Goal: Task Accomplishment & Management: Manage account settings

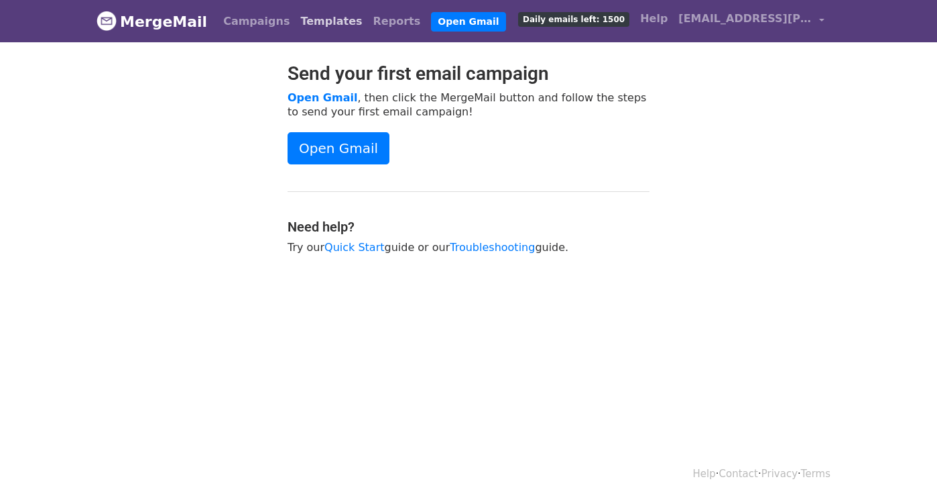
click at [310, 13] on link "Templates" at bounding box center [331, 21] width 72 height 27
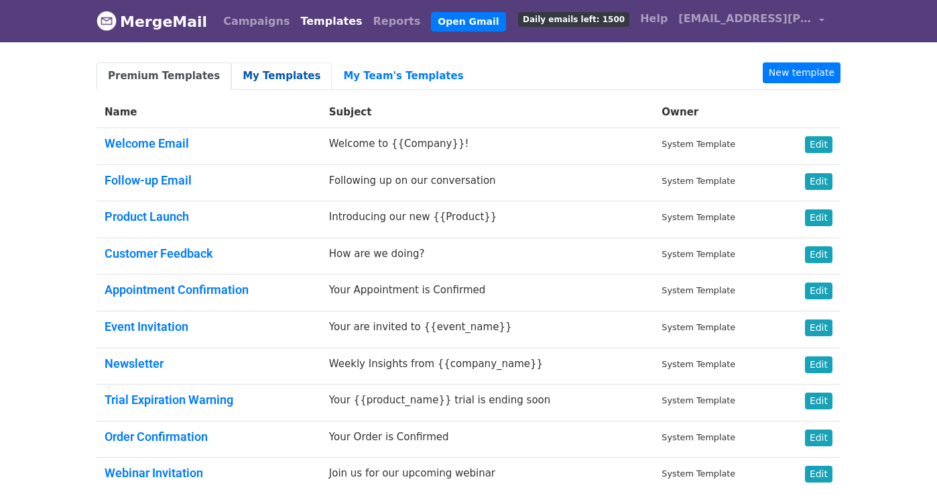
click at [268, 78] on link "My Templates" at bounding box center [281, 75] width 101 height 27
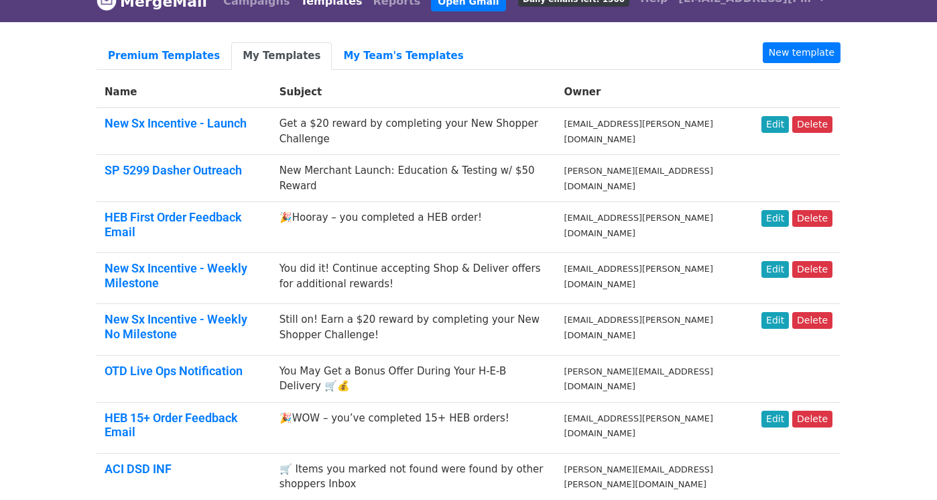
scroll to position [27, 0]
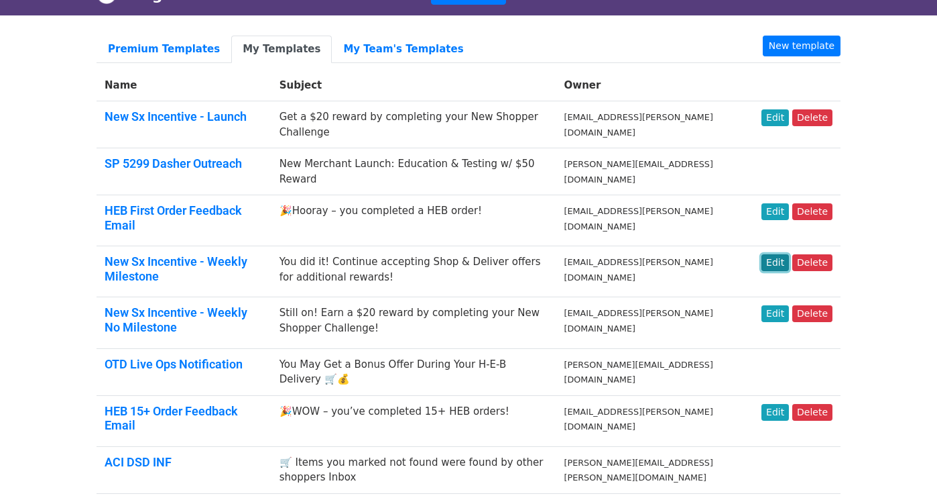
click at [776, 254] on link "Edit" at bounding box center [775, 262] width 27 height 17
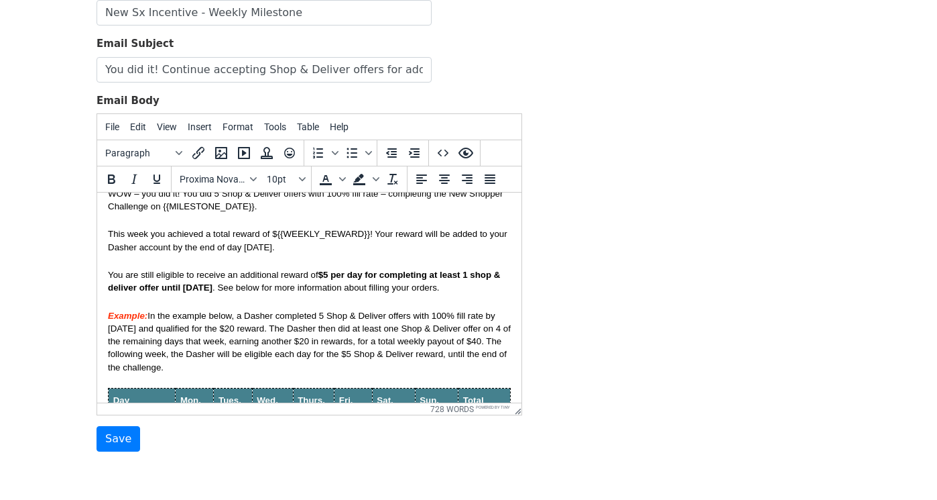
scroll to position [46, 0]
click at [211, 290] on span "$5 per day for completing at least 1 shop & deliver offer until June 22" at bounding box center [305, 279] width 395 height 23
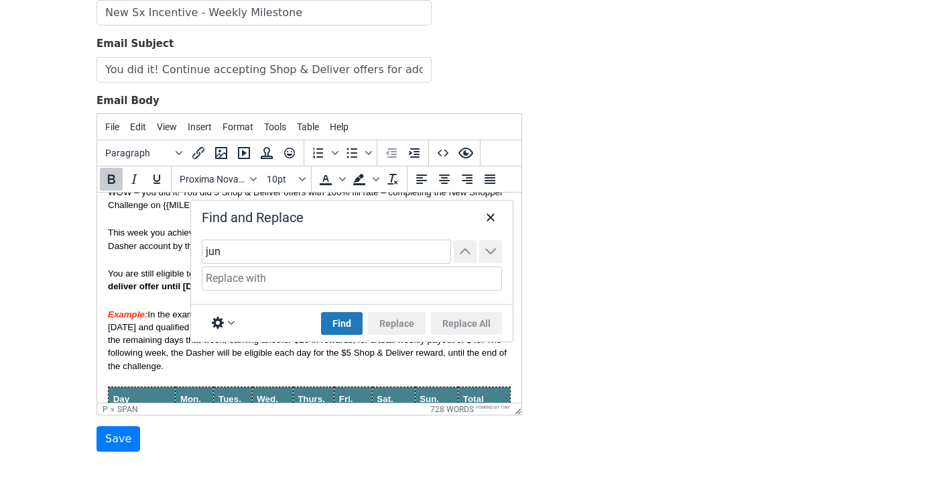
type input "june"
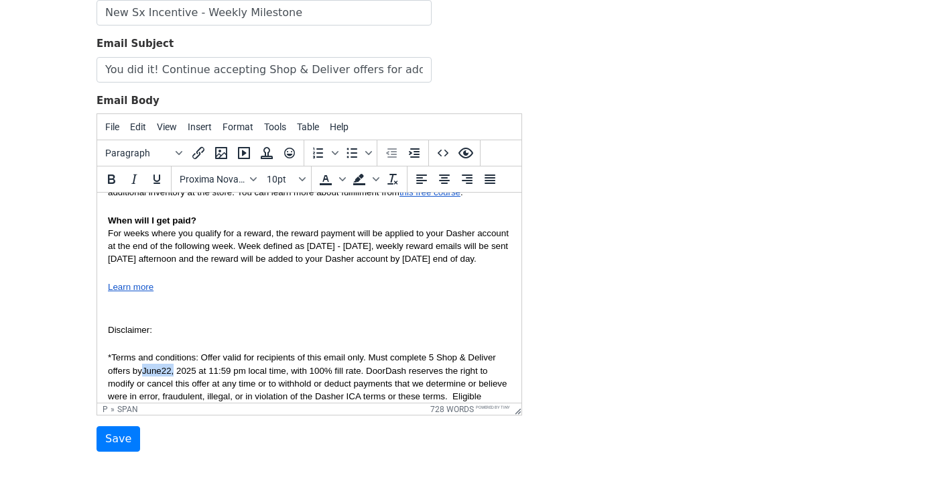
click at [175, 397] on span "*Terms and conditions: Offer valid for recipients of this email only. Must comp…" at bounding box center [310, 395] width 404 height 87
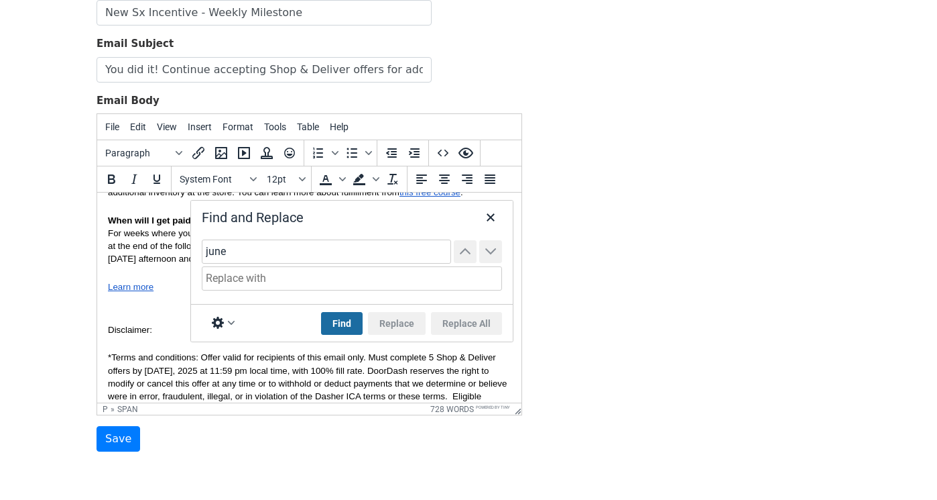
click at [339, 319] on button "Find" at bounding box center [342, 323] width 42 height 23
type input "june"
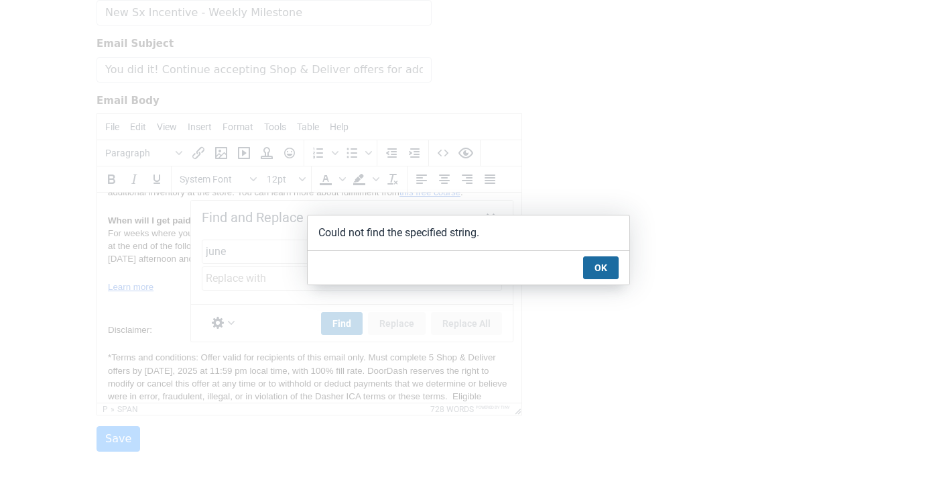
click at [612, 268] on button "OK" at bounding box center [601, 267] width 36 height 23
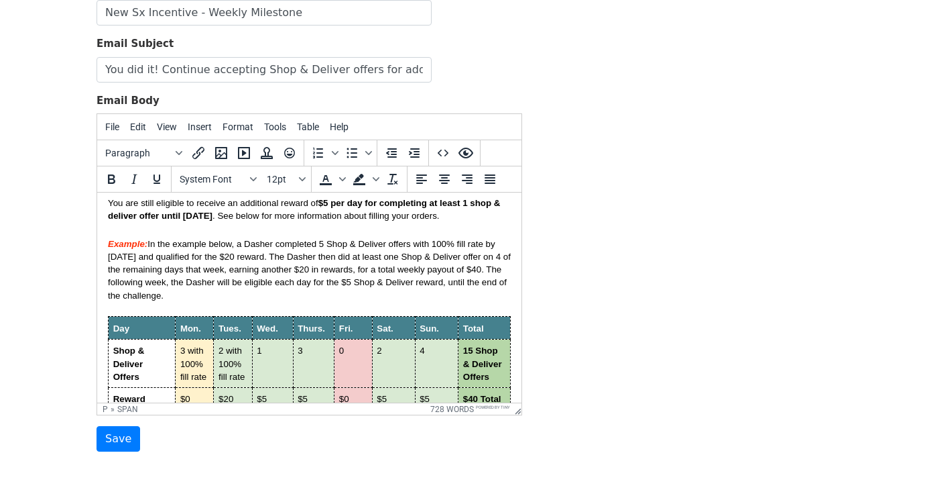
scroll to position [0, 0]
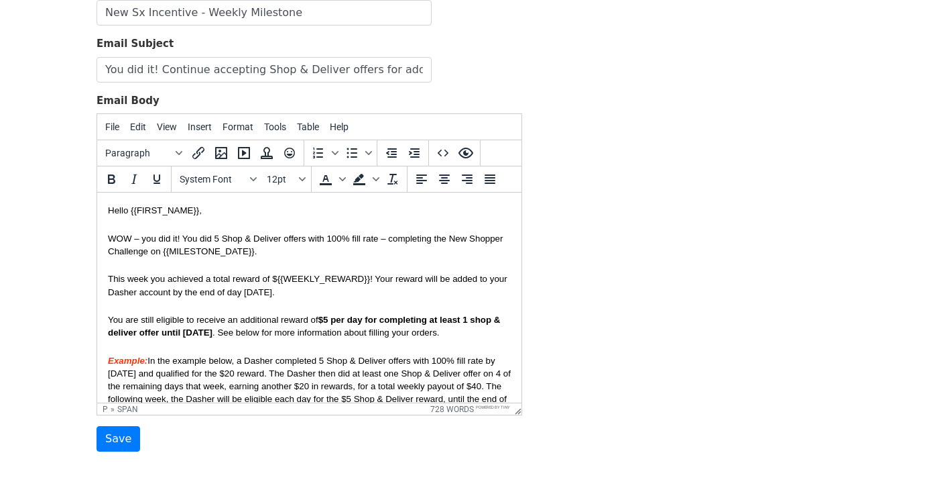
click at [227, 432] on form "Template Name New Sx Incentive - Weekly Milestone Email Subject You did it! Con…" at bounding box center [310, 216] width 426 height 472
click at [117, 441] on input "Save" at bounding box center [119, 438] width 44 height 25
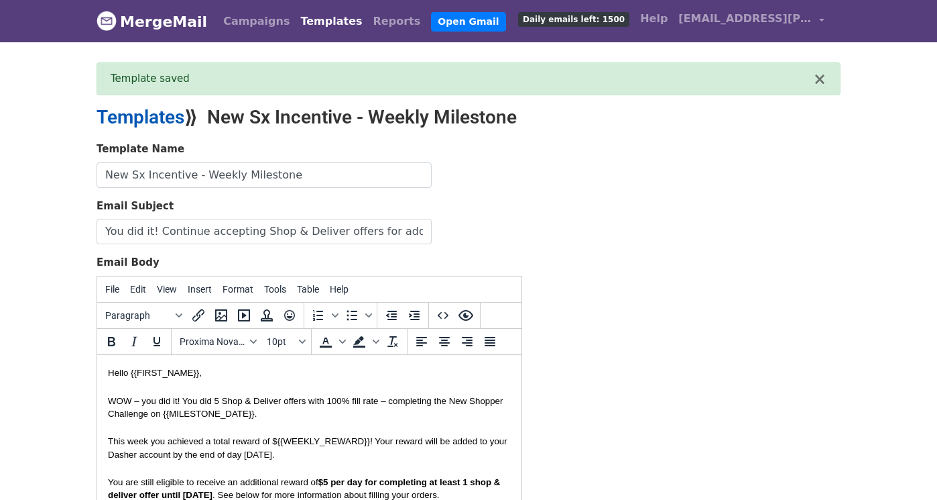
click at [150, 115] on link "Templates" at bounding box center [141, 117] width 88 height 22
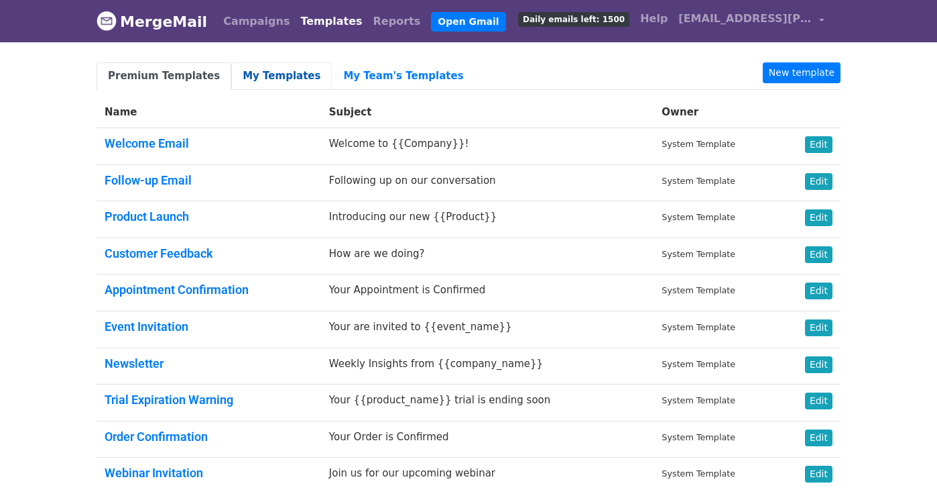
click at [264, 83] on link "My Templates" at bounding box center [281, 75] width 101 height 27
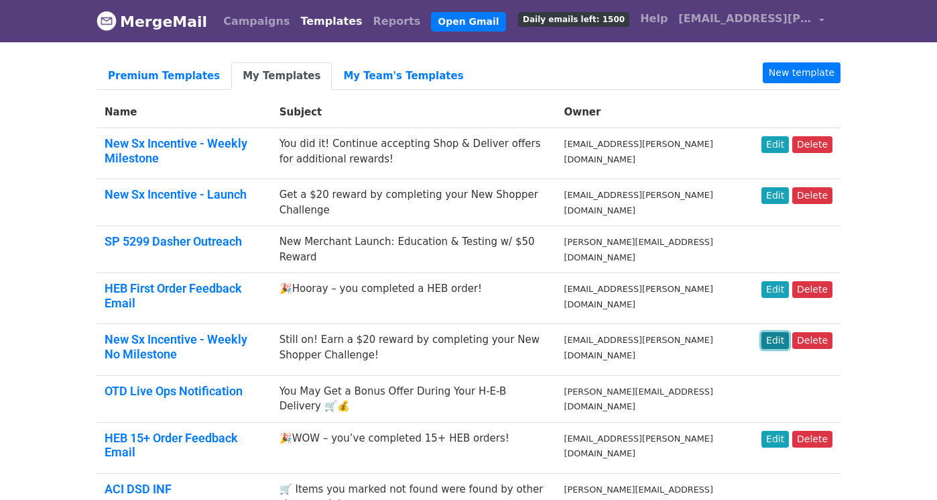
click at [779, 339] on link "Edit" at bounding box center [775, 340] width 27 height 17
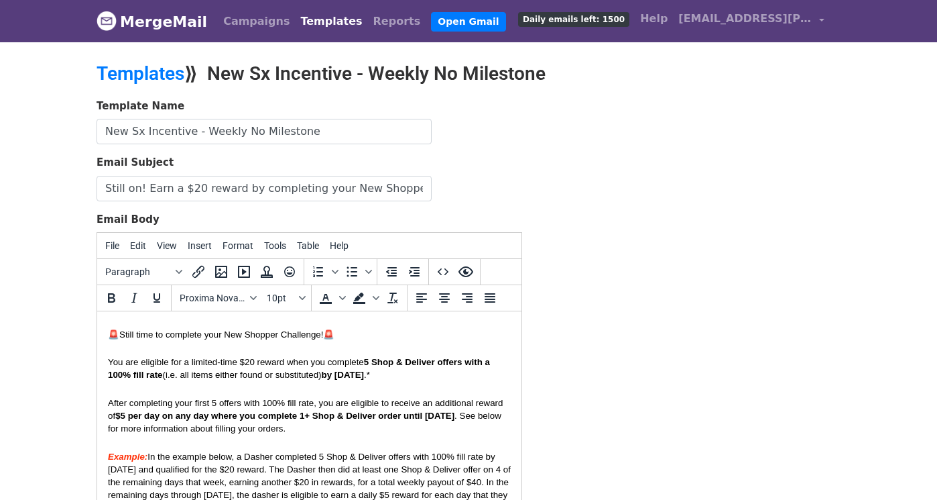
scroll to position [38, 0]
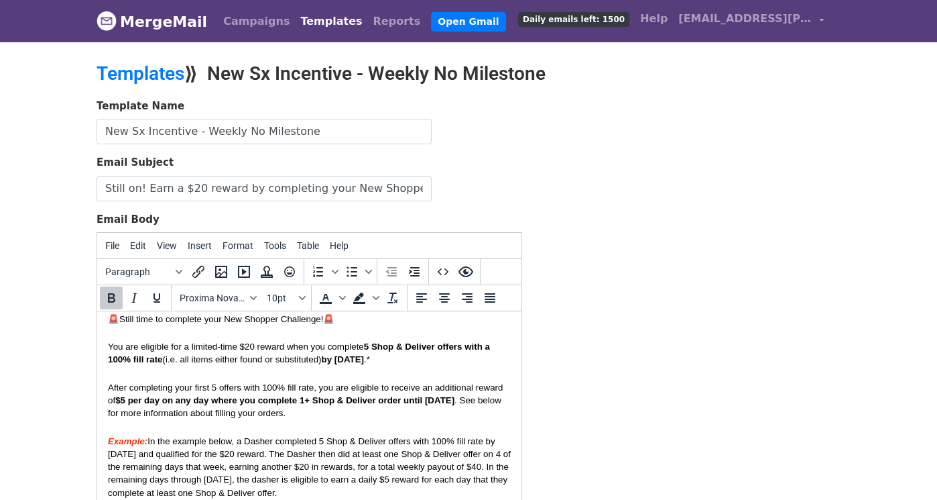
click at [322, 362] on span "by June 22" at bounding box center [343, 359] width 42 height 10
click at [377, 364] on p "You are eligible for a limited-time $20 reward when you complete 5 Shop & Deliv…" at bounding box center [309, 351] width 403 height 25
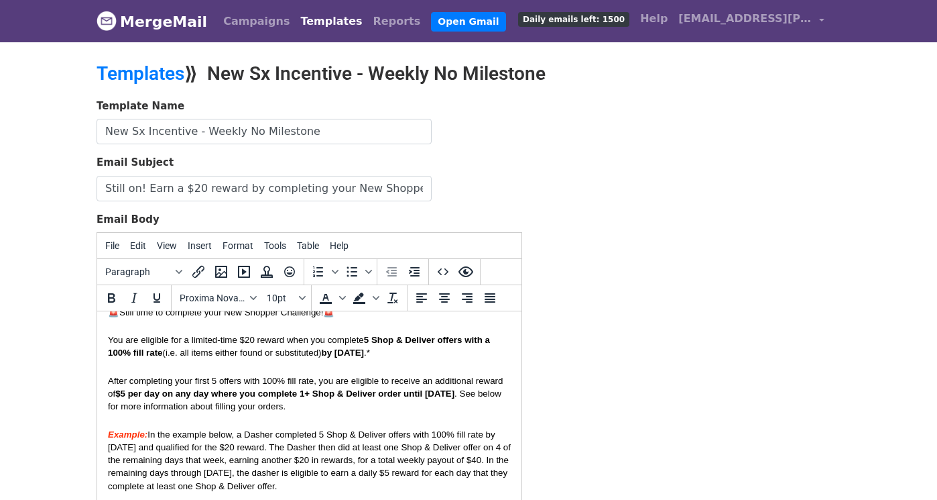
scroll to position [46, 0]
click at [403, 397] on span "$5 per day on any day where you complete 1+ Shop & Deliver order until June 22" at bounding box center [284, 392] width 339 height 10
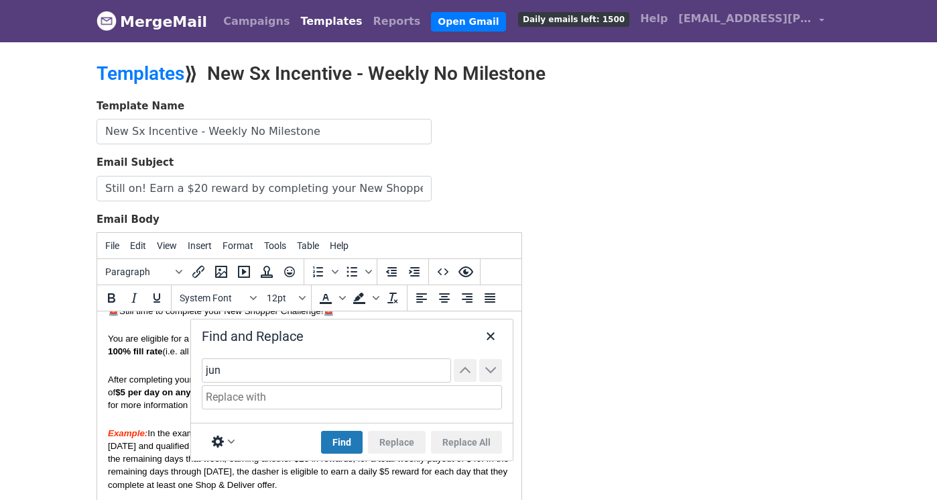
type input "june"
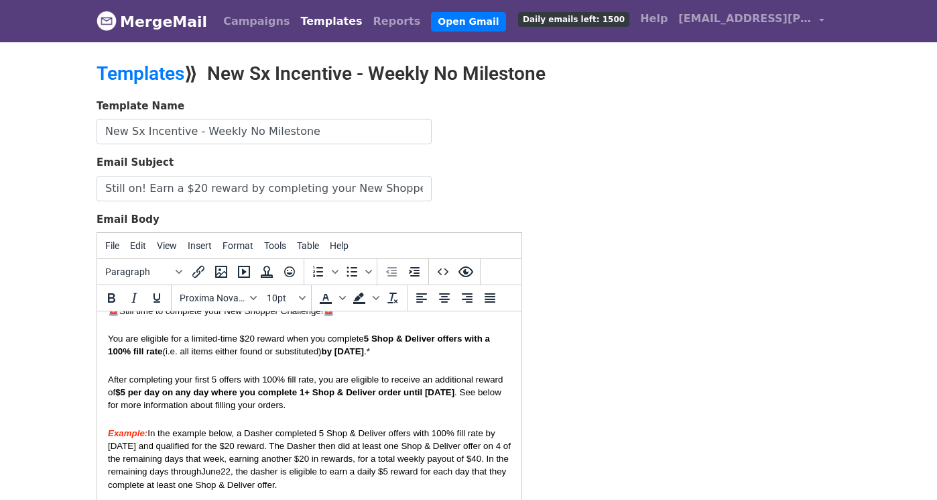
click at [225, 481] on span "In the example below, a Dasher completed 5 Shop & Deliver offers with 100% fill…" at bounding box center [311, 459] width 406 height 62
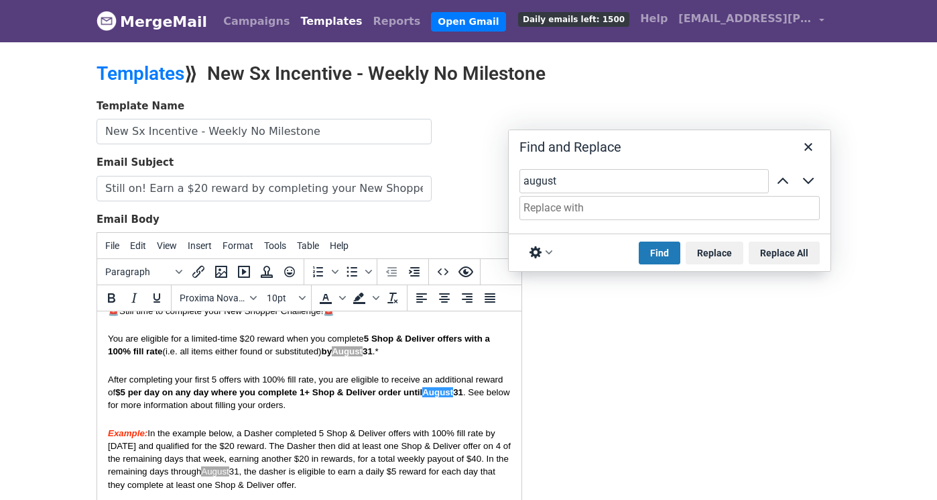
drag, startPoint x: 389, startPoint y: 334, endPoint x: 693, endPoint y: 144, distance: 358.2
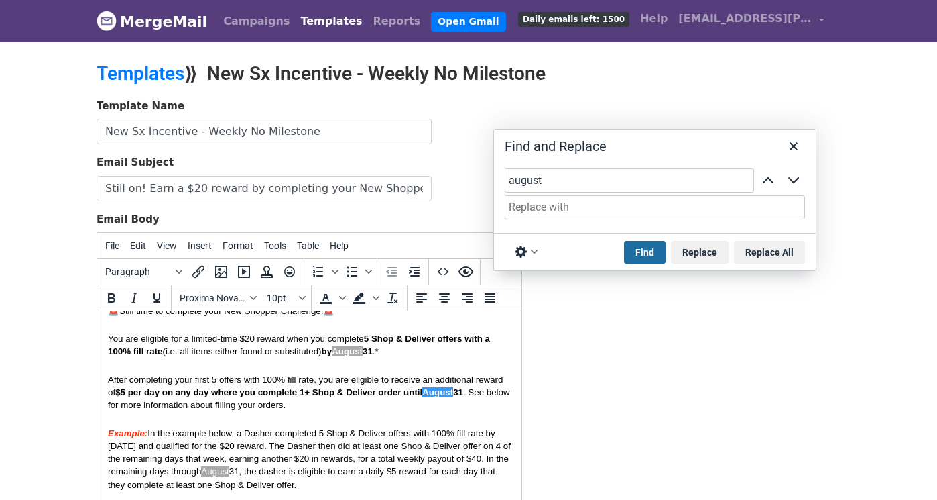
click at [644, 251] on button "Find" at bounding box center [645, 252] width 42 height 23
type input "august"
click at [794, 150] on icon "Close" at bounding box center [794, 146] width 16 height 16
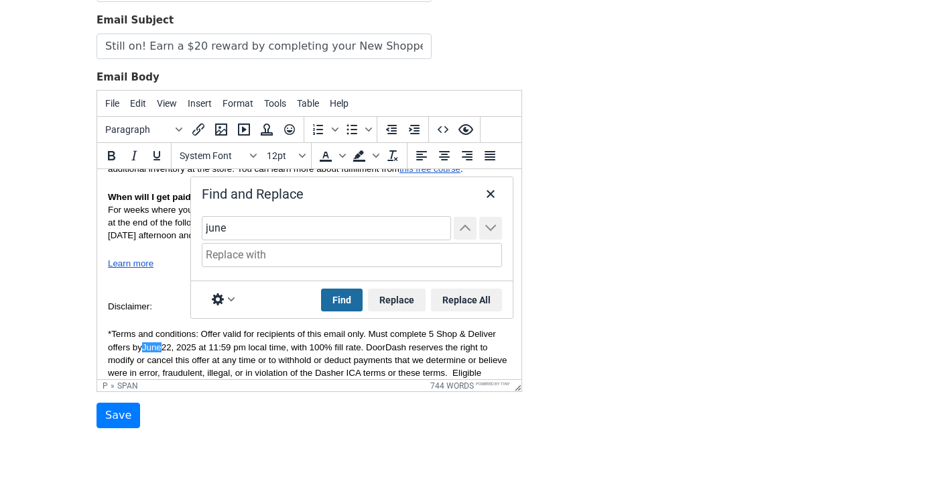
scroll to position [153, 0]
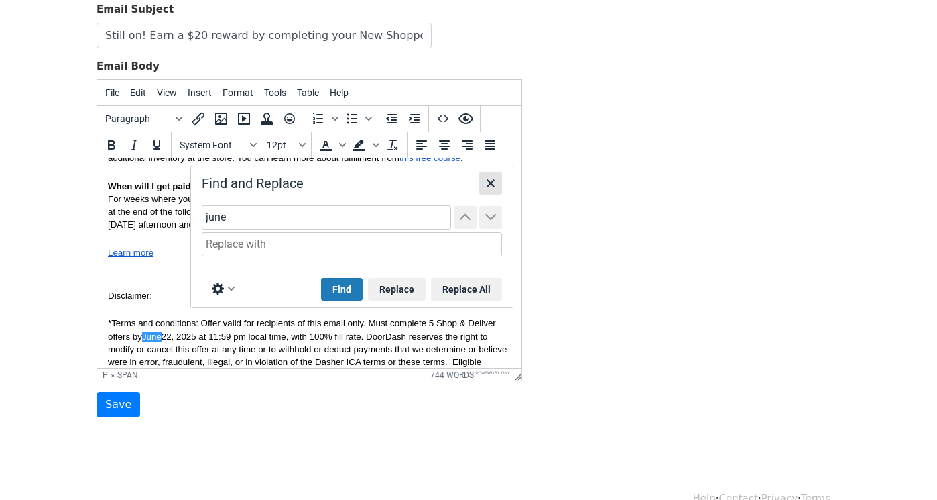
type input "june"
click at [494, 184] on icon "Close" at bounding box center [491, 183] width 16 height 16
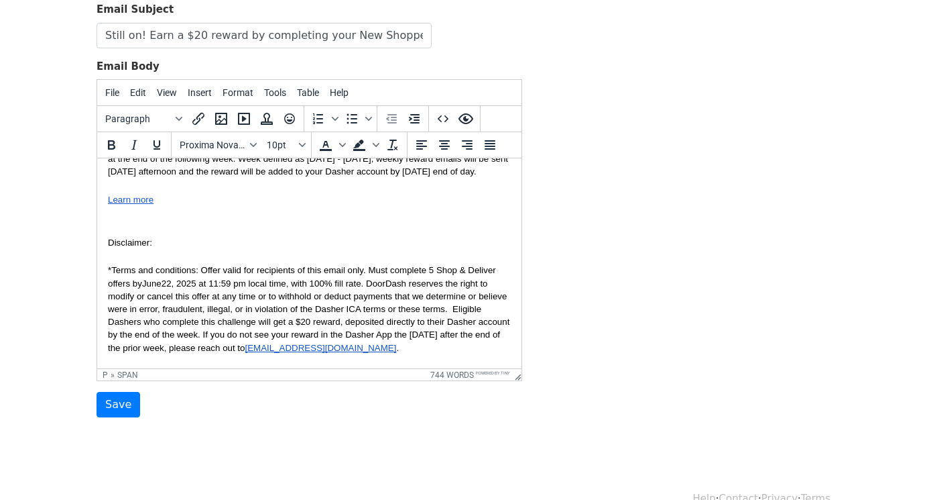
scroll to position [801, 0]
click at [150, 308] on span "*Terms and conditions: Offer valid for recipients of this email only. Must comp…" at bounding box center [310, 307] width 404 height 87
click at [226, 294] on span "*Terms and conditions: Offer valid for recipients of this email only. Must comp…" at bounding box center [310, 307] width 404 height 87
click at [121, 398] on input "Save" at bounding box center [119, 404] width 44 height 25
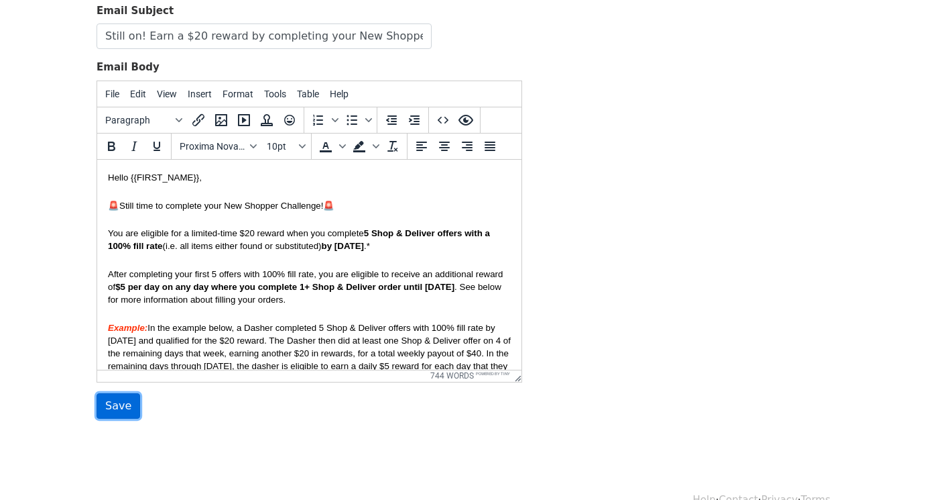
click at [124, 409] on input "Save" at bounding box center [119, 405] width 44 height 25
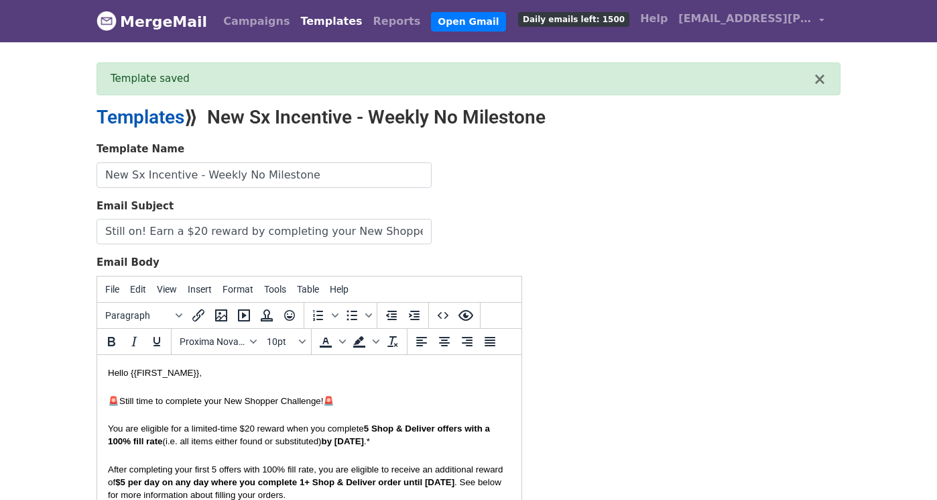
click at [152, 109] on link "Templates" at bounding box center [141, 117] width 88 height 22
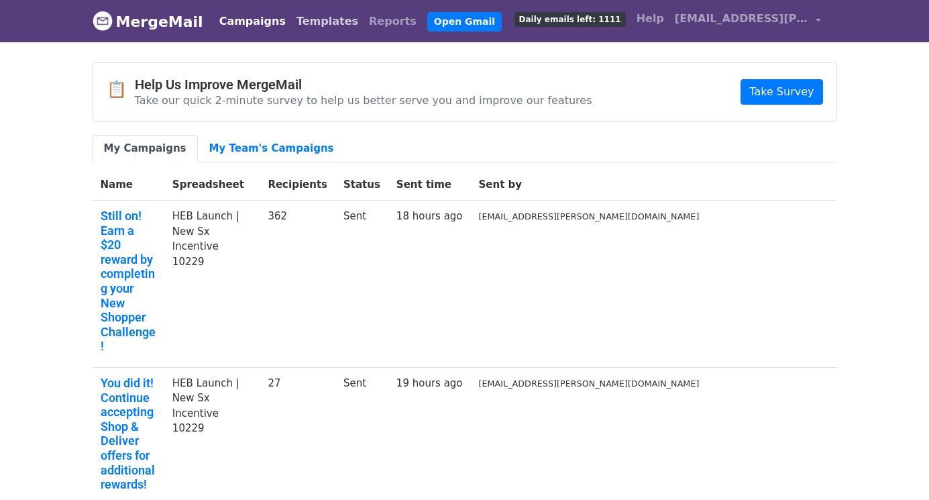
click at [304, 23] on link "Templates" at bounding box center [327, 21] width 72 height 27
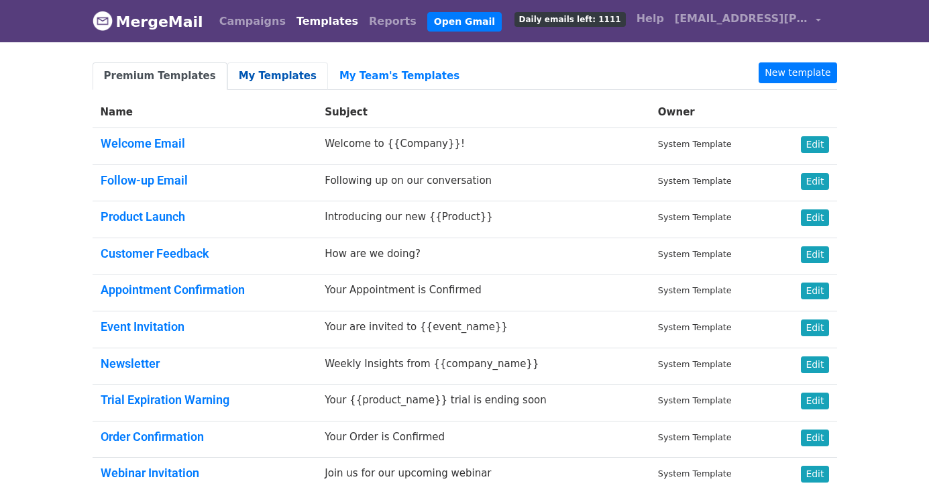
click at [271, 80] on link "My Templates" at bounding box center [277, 75] width 101 height 27
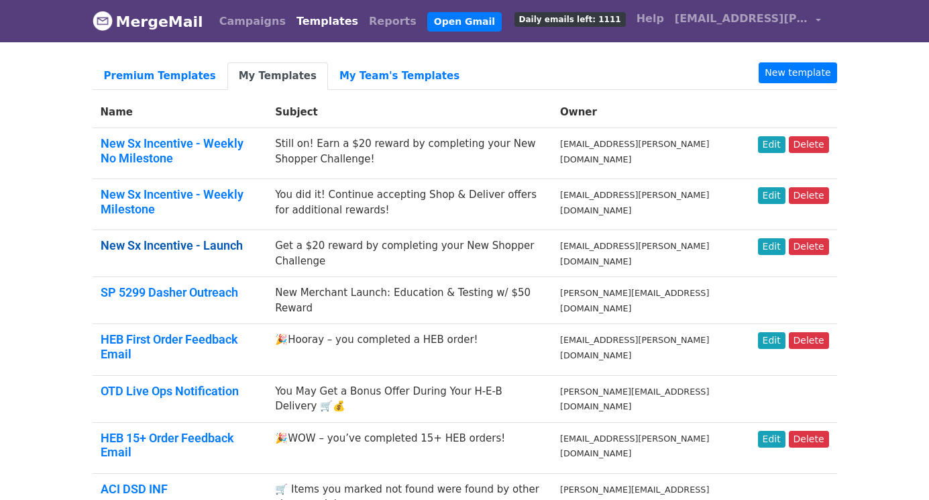
click at [202, 245] on link "New Sx Incentive - Launch" at bounding box center [172, 245] width 142 height 14
click at [205, 190] on link "New Sx Incentive - Weekly Milestone" at bounding box center [172, 201] width 143 height 29
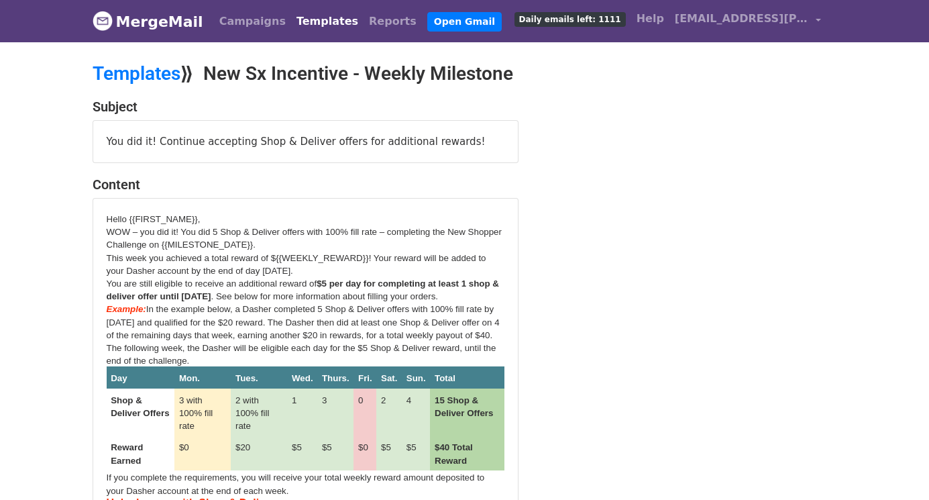
drag, startPoint x: 207, startPoint y: 71, endPoint x: 534, endPoint y: 82, distance: 327.4
click at [534, 82] on h2 "Templates ⟫ New Sx Incentive - Weekly Milestone" at bounding box center [338, 73] width 490 height 23
copy h2 "New Sx Incentive - Weekly Milestone"
click at [302, 76] on h2 "Templates ⟫ New Sx Incentive - Weekly Milestone" at bounding box center [338, 73] width 490 height 23
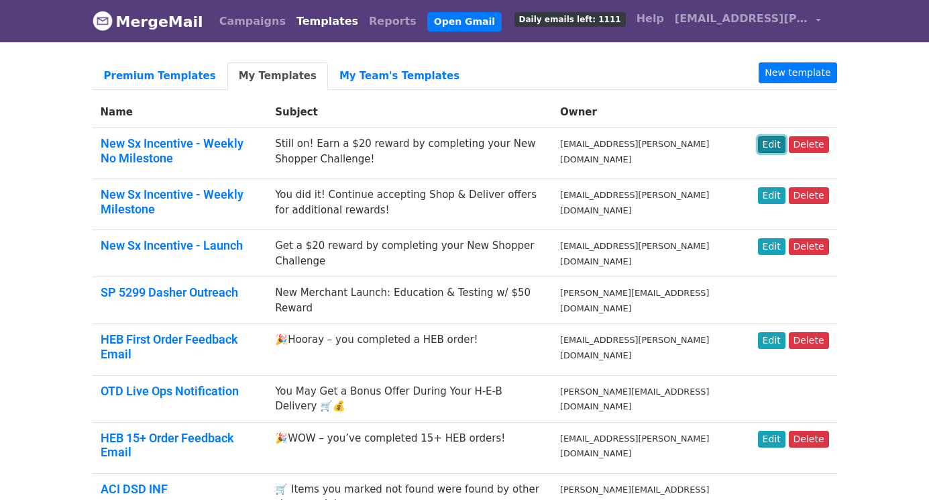
click at [773, 145] on link "Edit" at bounding box center [771, 144] width 27 height 17
click at [221, 142] on link "New Sx Incentive - Weekly No Milestone" at bounding box center [172, 150] width 143 height 29
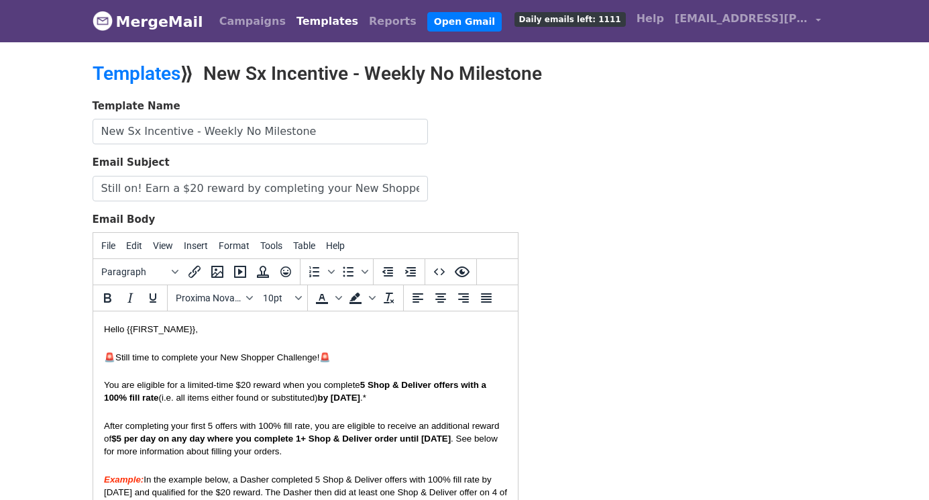
drag, startPoint x: 207, startPoint y: 72, endPoint x: 576, endPoint y: 86, distance: 369.8
click at [576, 86] on div "Templates ⟫ New Sx Incentive - Weekly No Milestone" at bounding box center [337, 80] width 510 height 36
copy h2 "New Sx Incentive - Weekly No Milestone"
click at [650, 188] on div "Template Name New Sx Incentive - Weekly No Milestone Email Subject Still on! Ea…" at bounding box center [464, 335] width 764 height 472
